Goal: Task Accomplishment & Management: Use online tool/utility

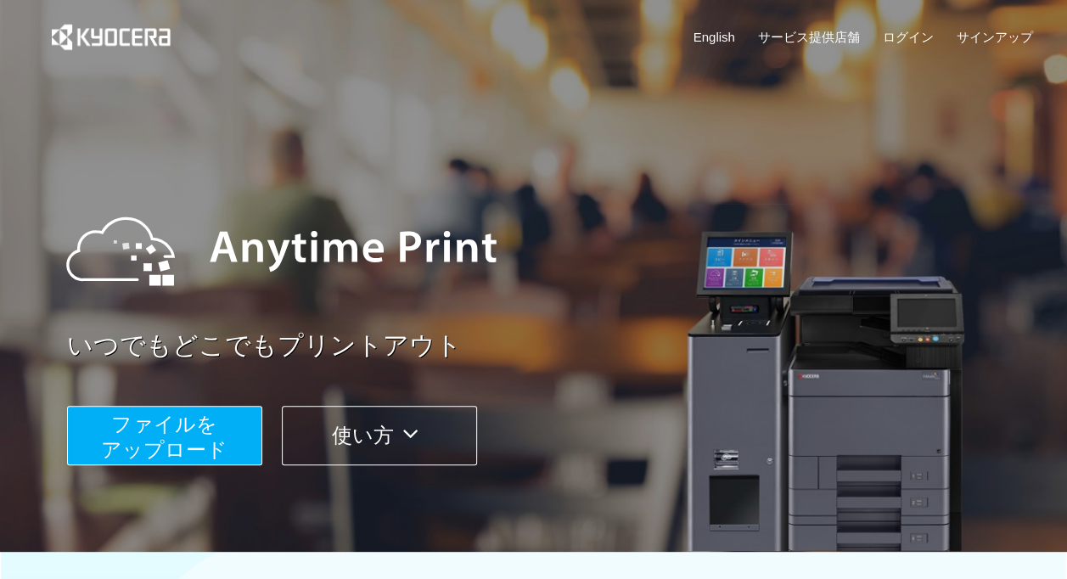
click at [348, 439] on button "使い方" at bounding box center [379, 435] width 195 height 59
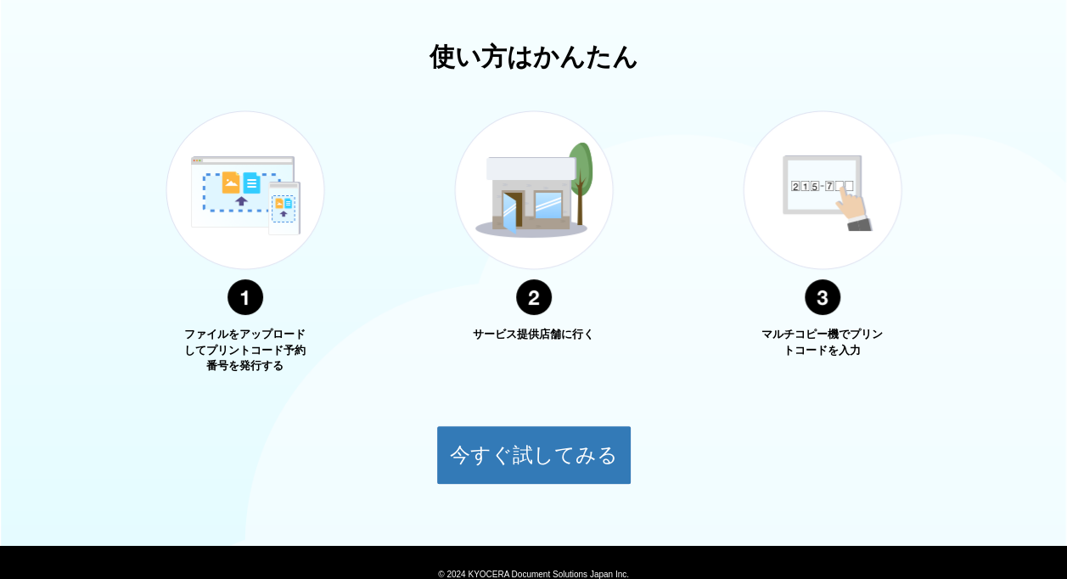
scroll to position [104, 0]
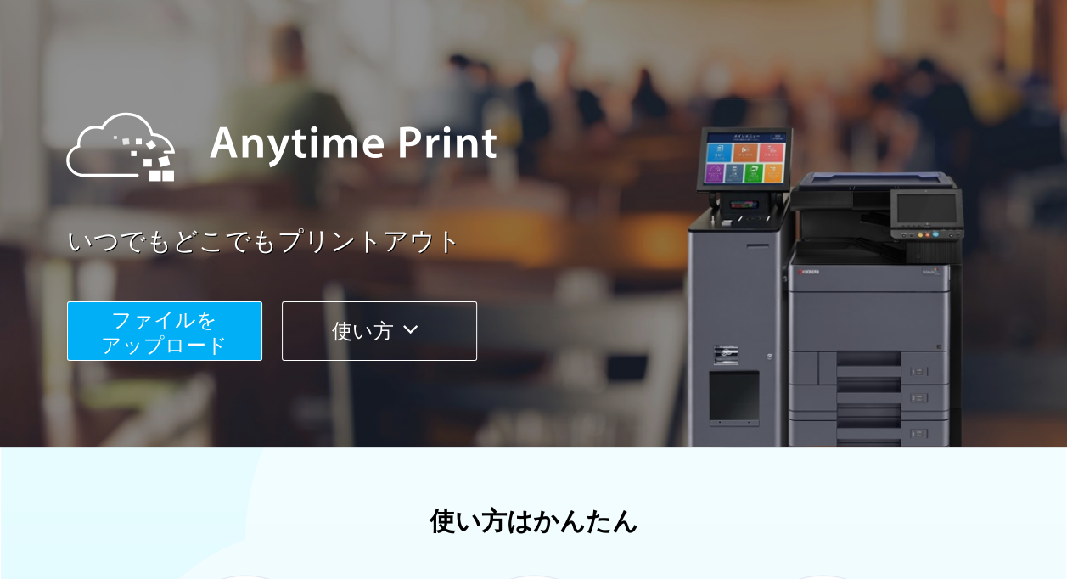
click at [203, 311] on span "ファイルを ​​アップロード" at bounding box center [164, 332] width 126 height 48
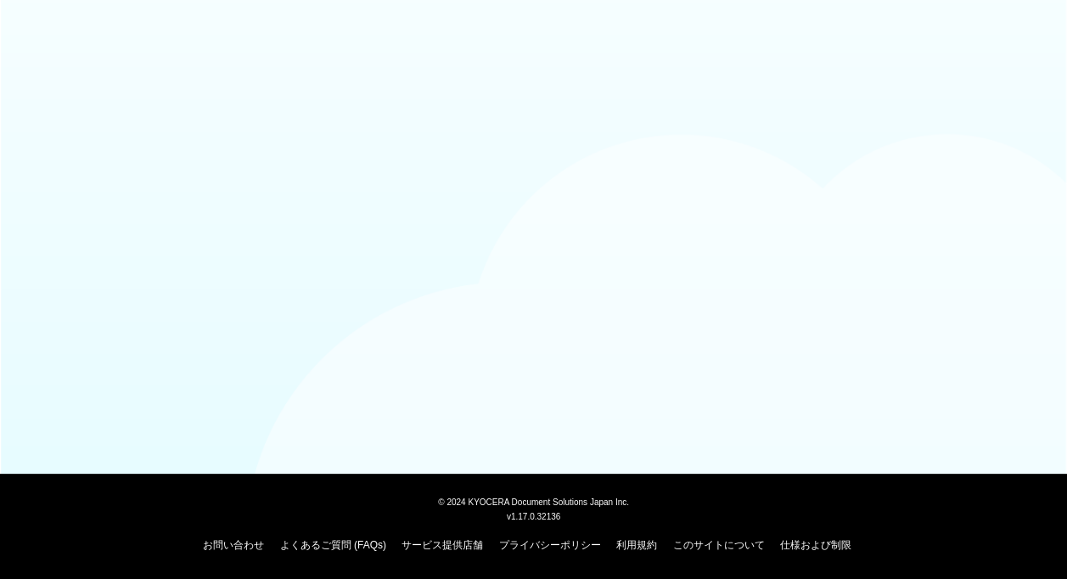
scroll to position [104, 0]
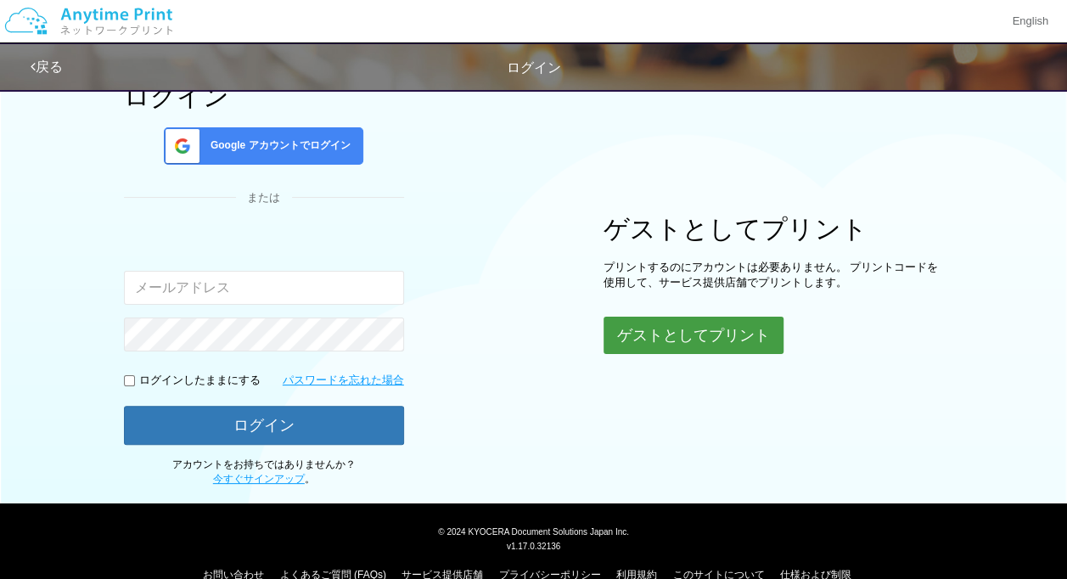
click at [736, 316] on button "ゲストとしてプリント" at bounding box center [693, 334] width 180 height 37
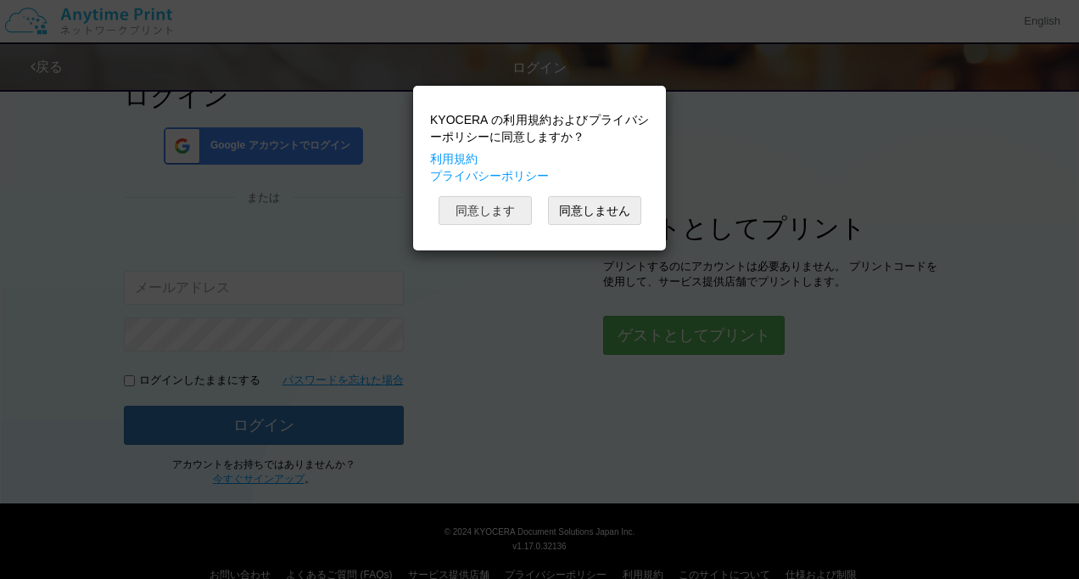
click at [501, 203] on button "同意します" at bounding box center [485, 210] width 93 height 29
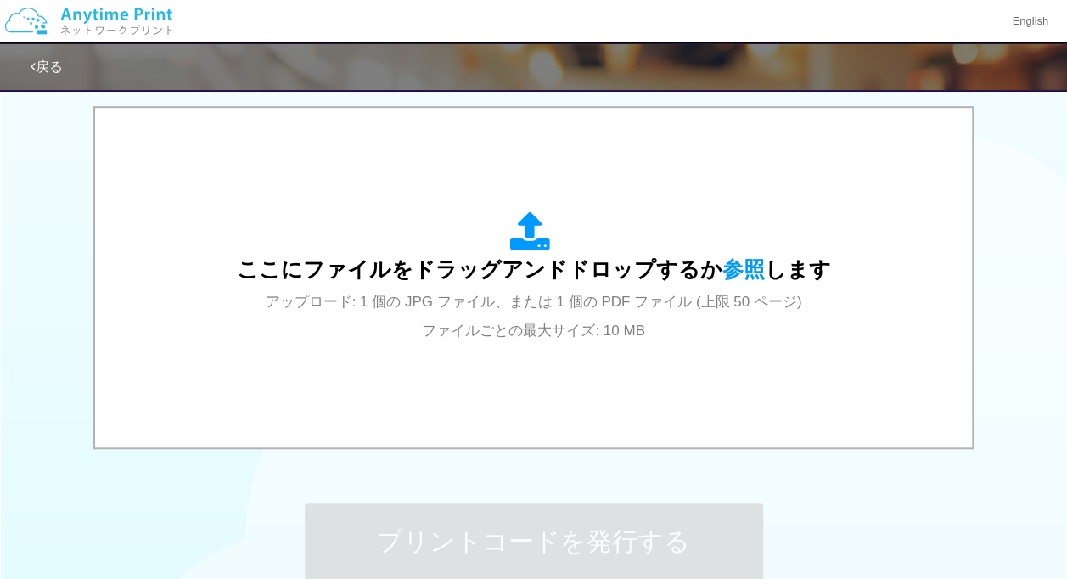
scroll to position [504, 0]
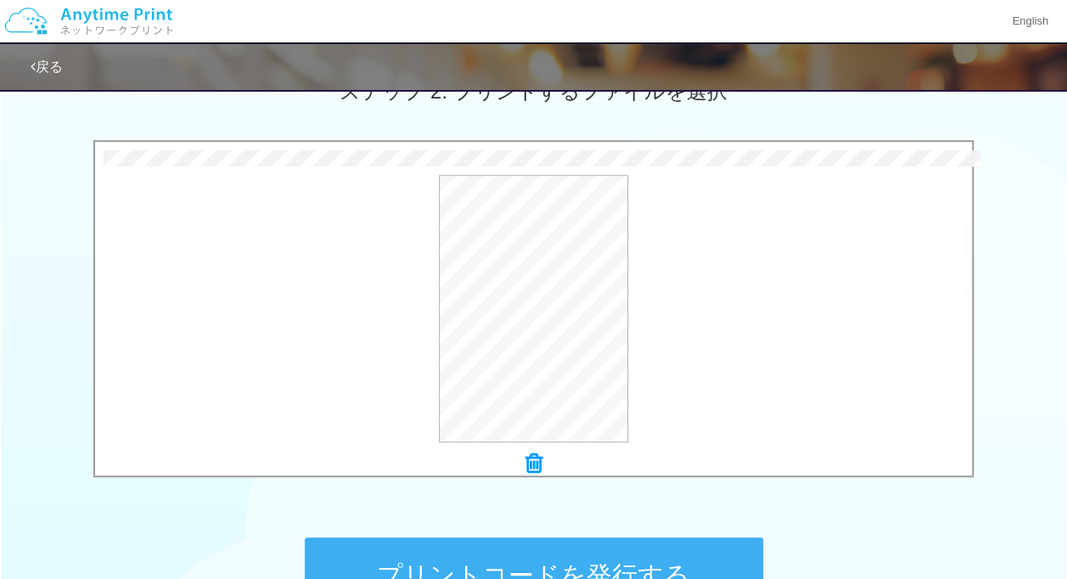
click at [643, 551] on button "プリントコードを発行する" at bounding box center [534, 575] width 458 height 76
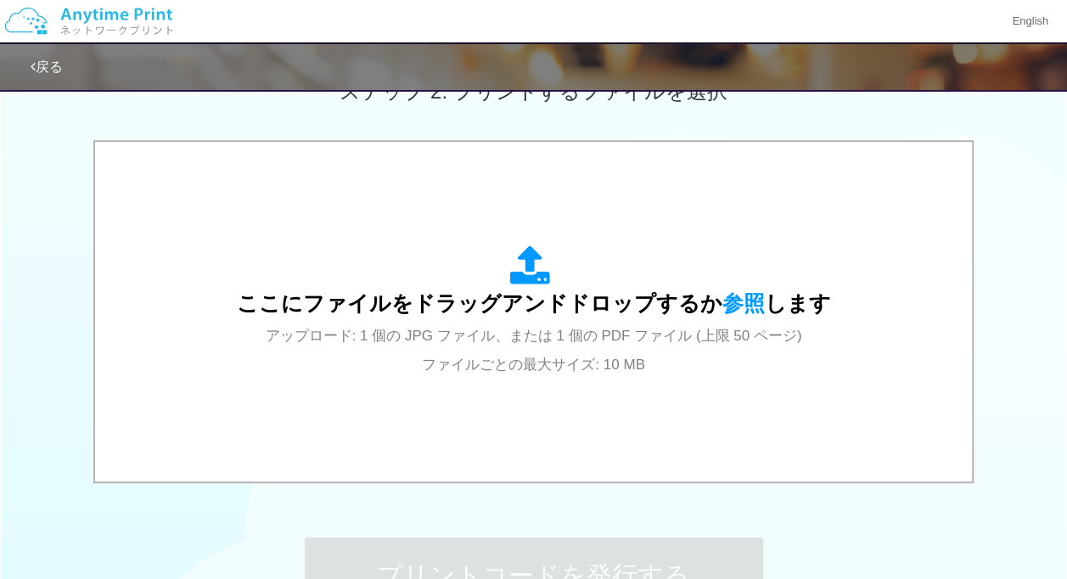
scroll to position [0, 0]
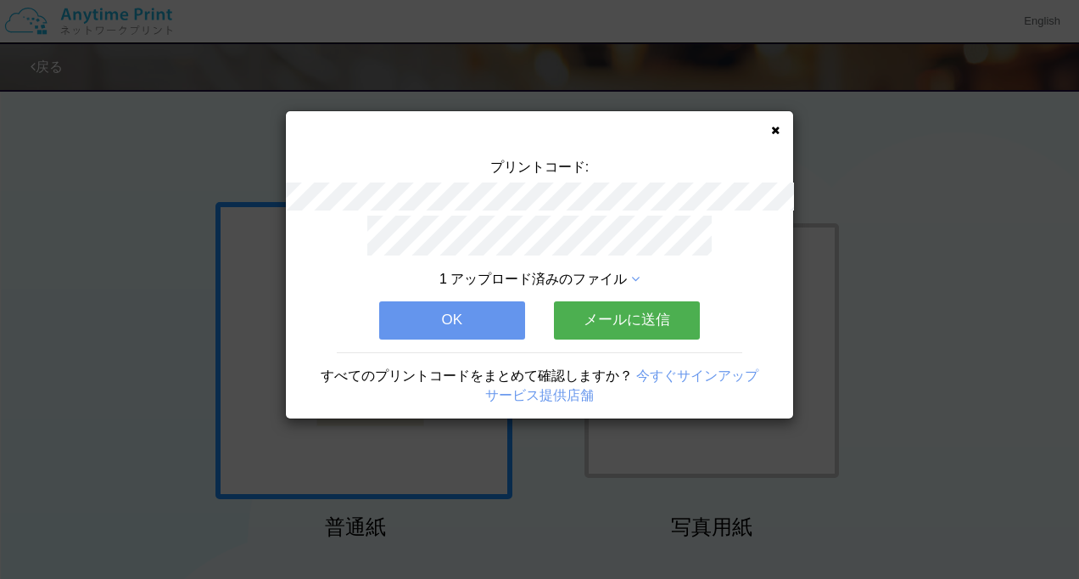
click at [468, 319] on button "OK" at bounding box center [452, 319] width 146 height 37
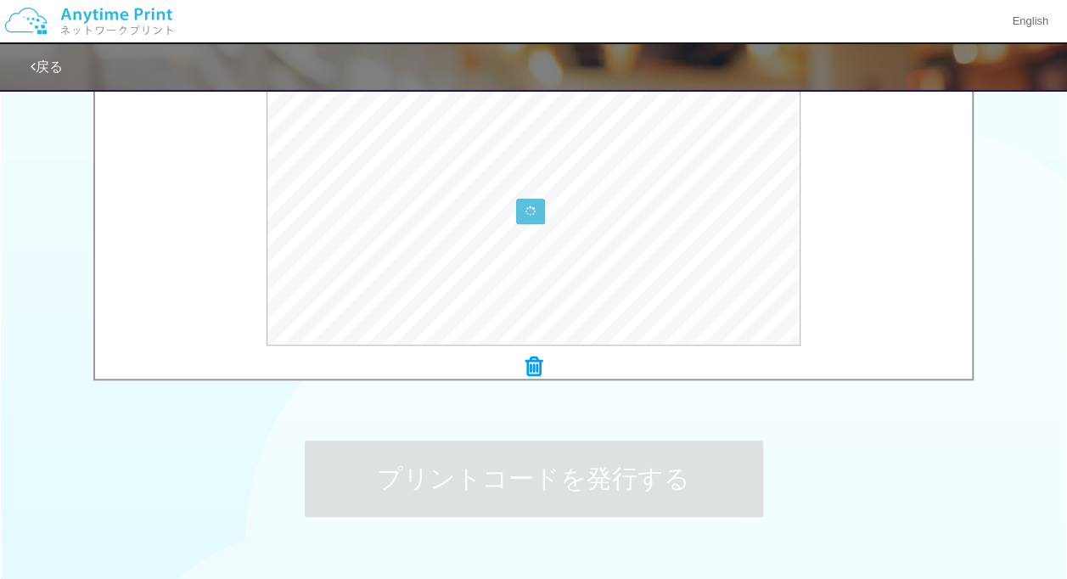
scroll to position [636, 0]
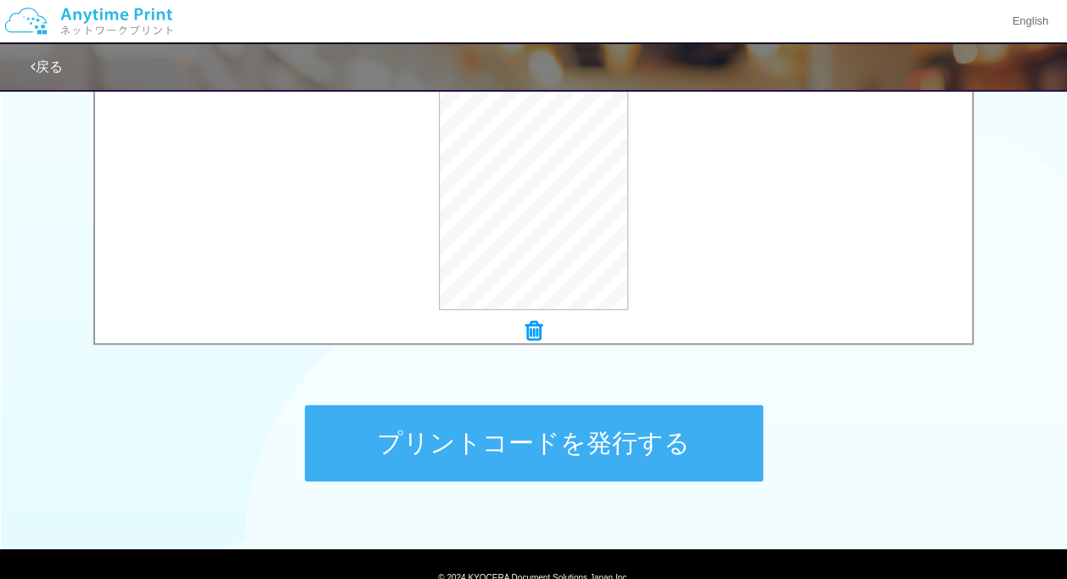
click at [592, 462] on button "プリントコードを発行する" at bounding box center [534, 443] width 458 height 76
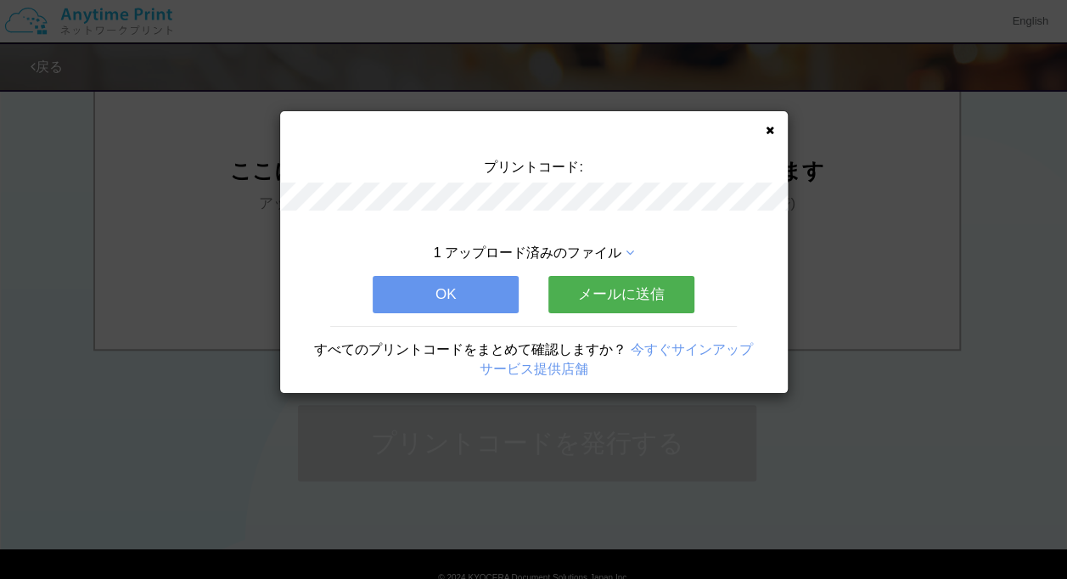
scroll to position [0, 0]
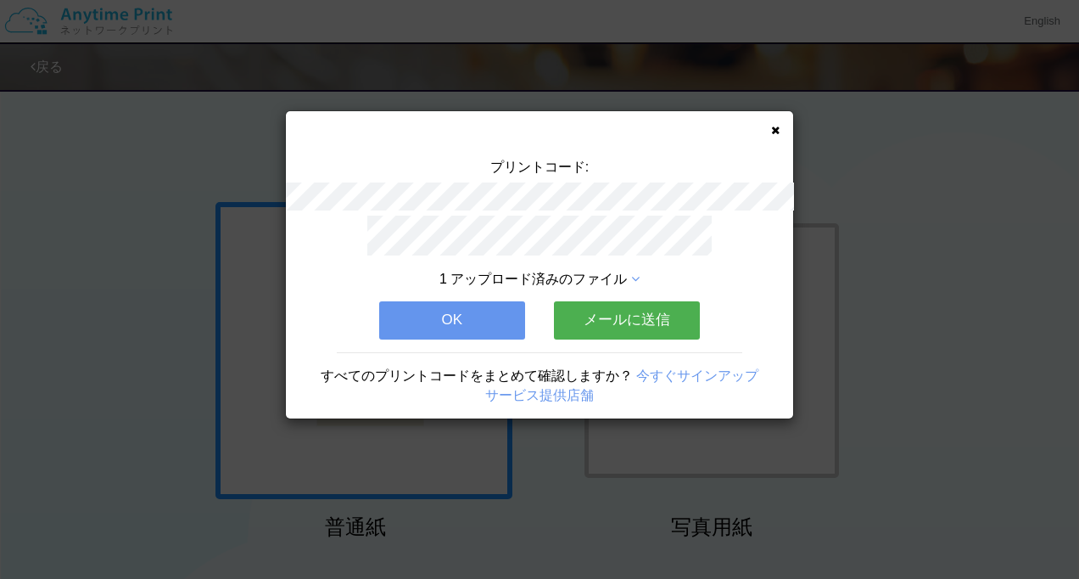
click at [434, 313] on button "OK" at bounding box center [452, 319] width 146 height 37
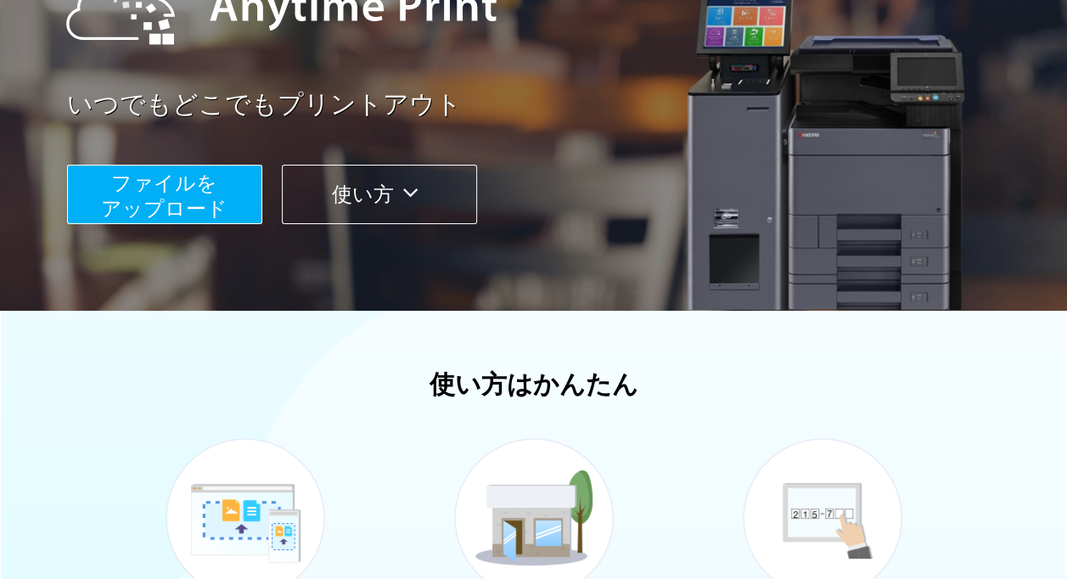
scroll to position [344, 0]
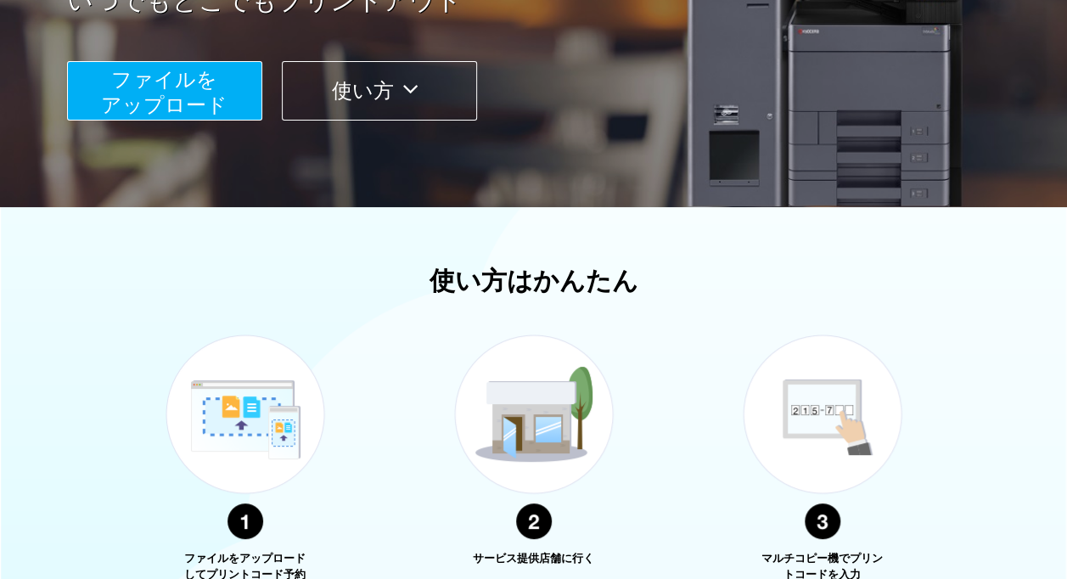
click at [244, 105] on button "ファイルを ​​アップロード" at bounding box center [164, 90] width 195 height 59
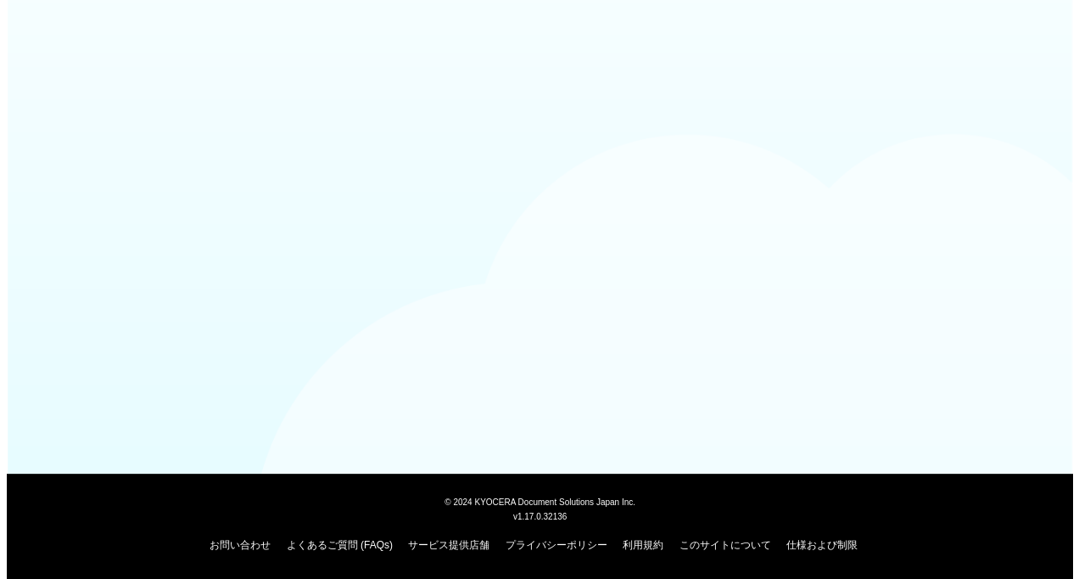
scroll to position [132, 0]
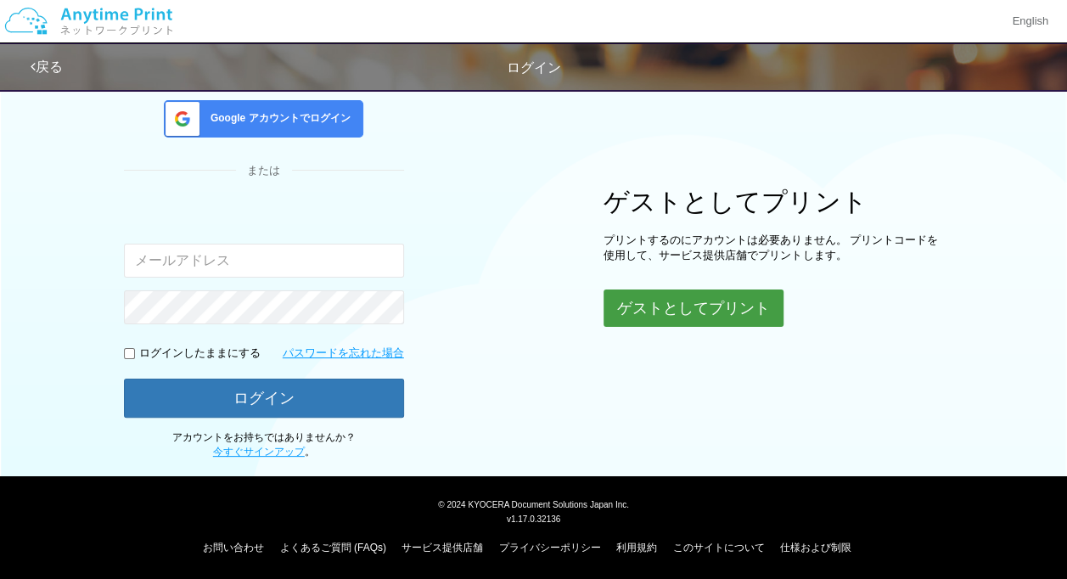
click at [667, 300] on button "ゲストとしてプリント" at bounding box center [693, 307] width 180 height 37
click at [687, 304] on button "ゲストとしてプリント" at bounding box center [693, 307] width 180 height 37
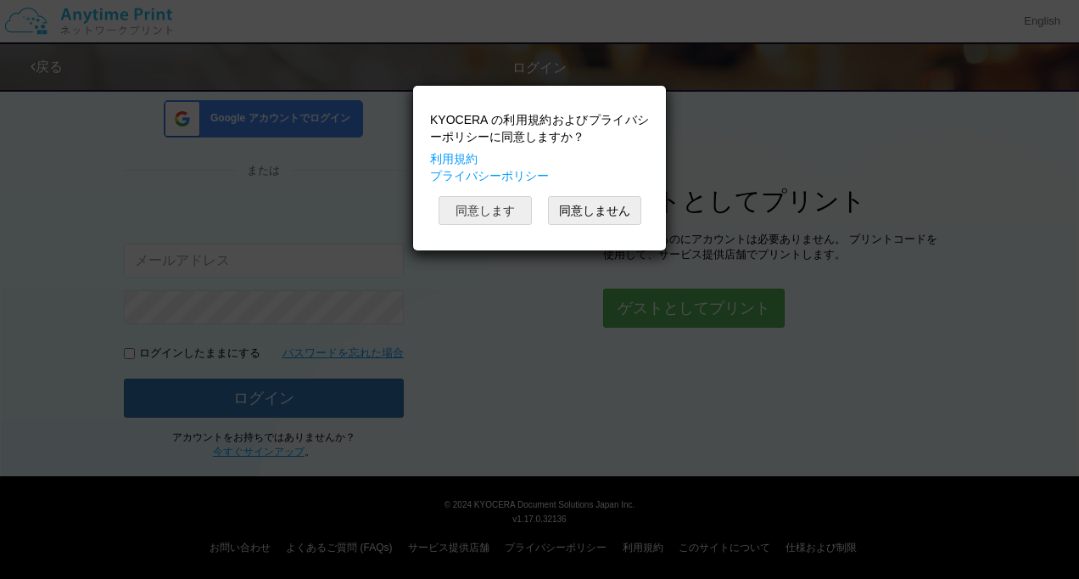
click at [499, 214] on button "同意します" at bounding box center [485, 210] width 93 height 29
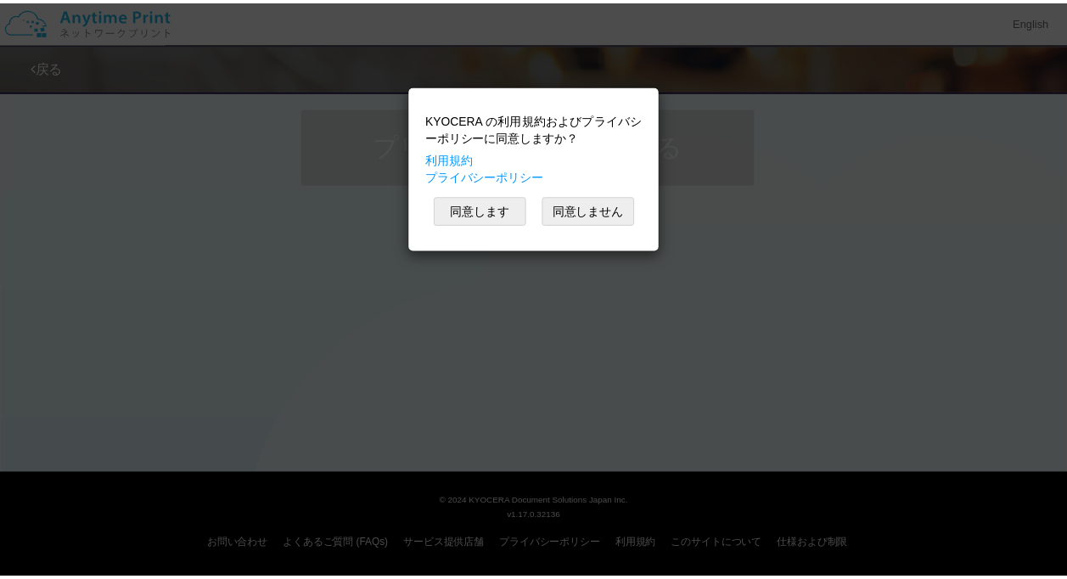
scroll to position [132, 0]
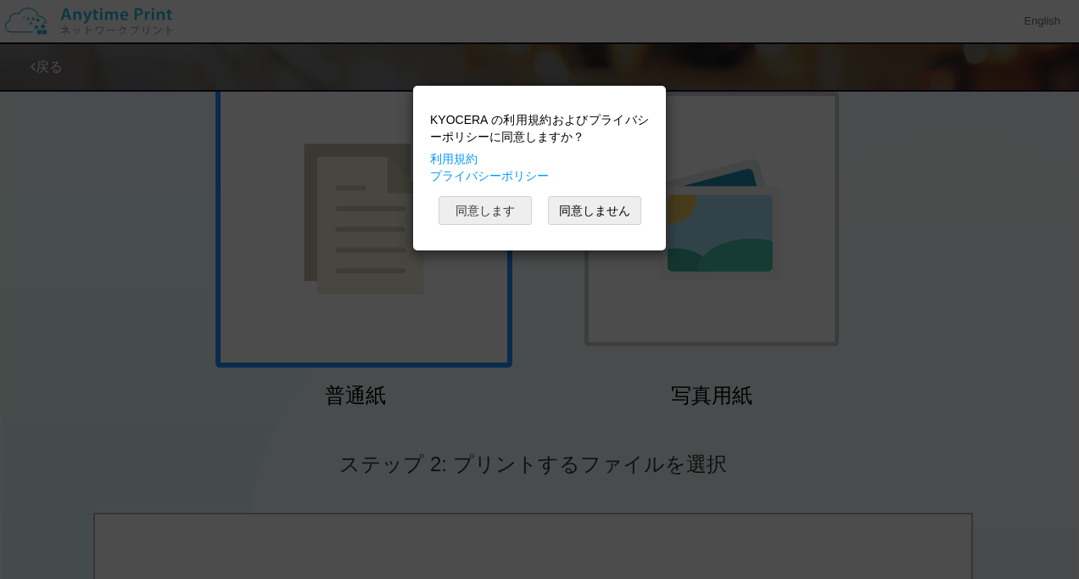
click at [497, 211] on button "同意します" at bounding box center [485, 210] width 93 height 29
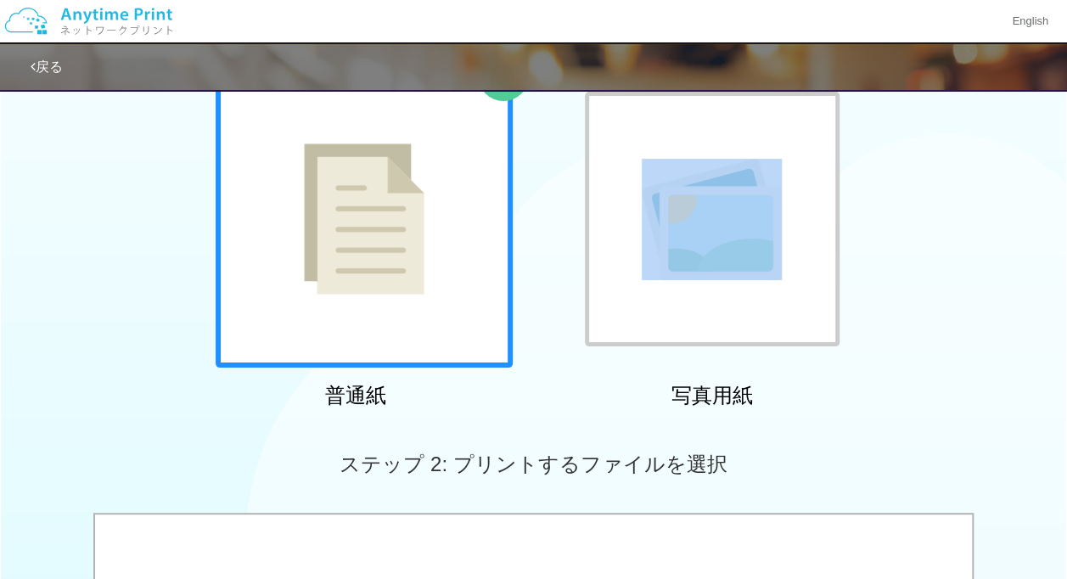
drag, startPoint x: 1064, startPoint y: 141, endPoint x: 1050, endPoint y: 254, distance: 113.7
click at [1050, 254] on div "普通紙 写真用紙" at bounding box center [533, 242] width 1067 height 344
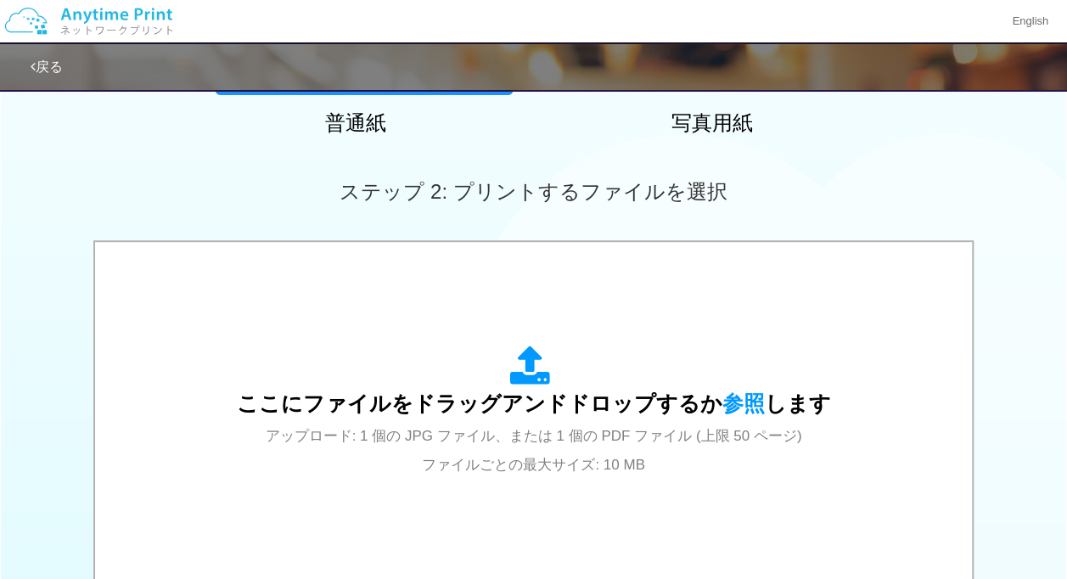
scroll to position [406, 0]
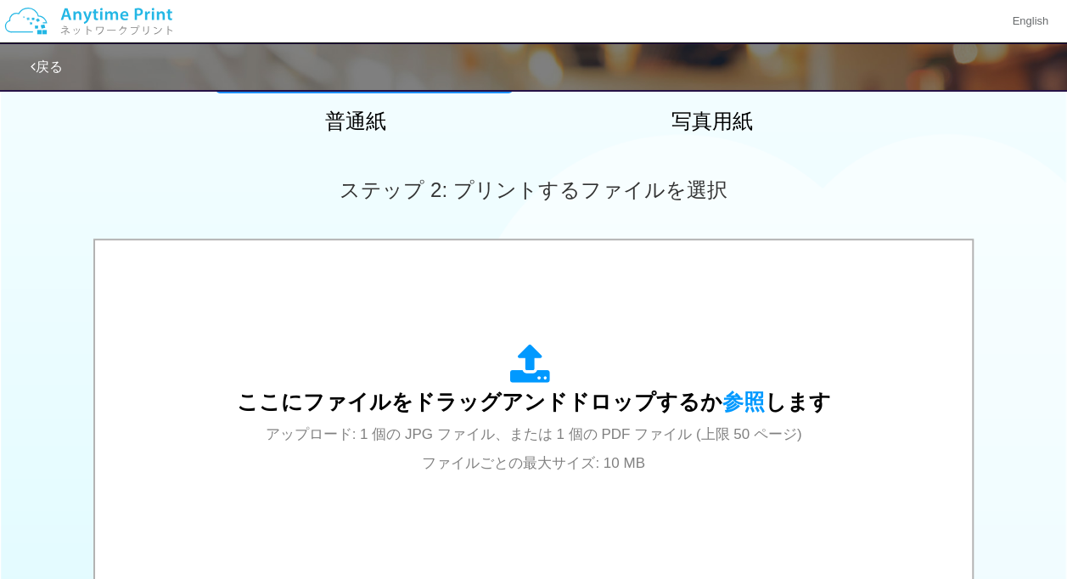
click at [1025, 272] on div "ここにファイルをドラッグアンドドロップするか 参照 します アップロード: 1 個の JPG ファイル、または 1 個の PDF ファイル (上限 50 ペー…" at bounding box center [533, 411] width 1067 height 346
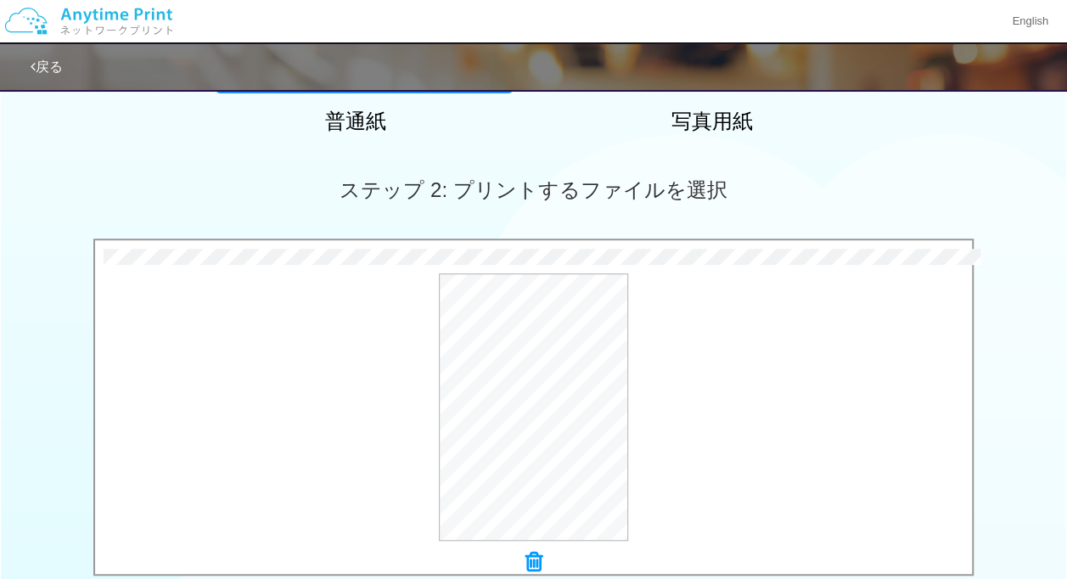
scroll to position [711, 0]
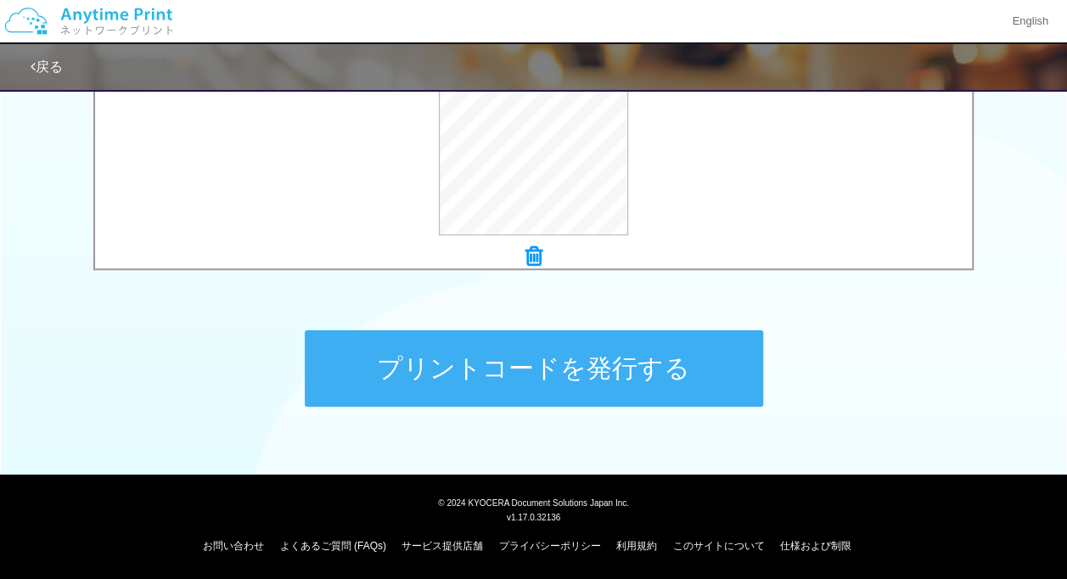
click at [557, 378] on button "プリントコードを発行する" at bounding box center [534, 368] width 458 height 76
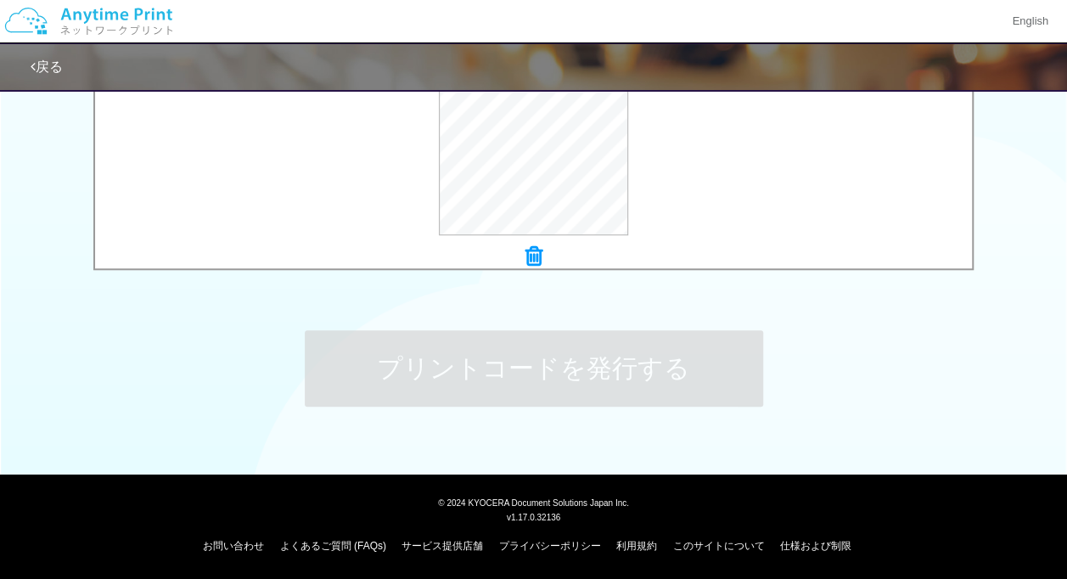
scroll to position [0, 0]
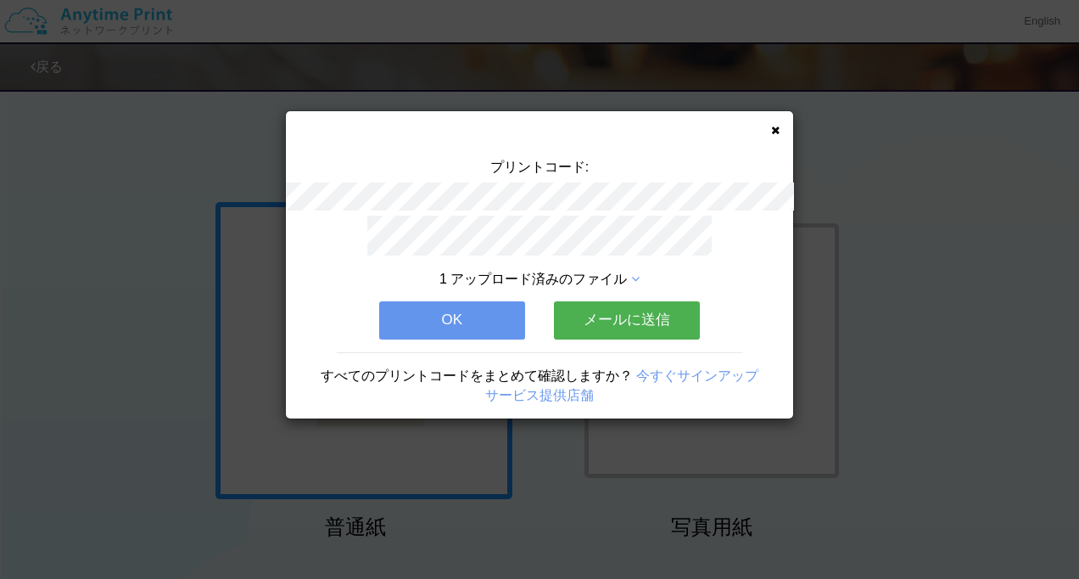
click at [393, 305] on button "OK" at bounding box center [452, 319] width 146 height 37
